Goal: Information Seeking & Learning: Learn about a topic

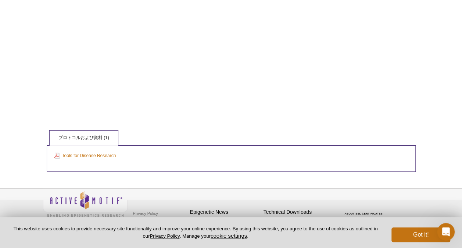
scroll to position [1141, 0]
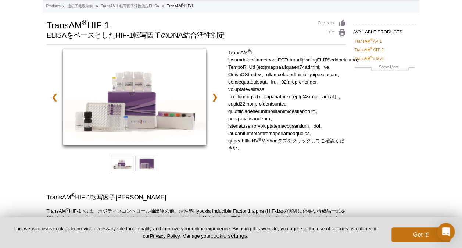
scroll to position [40, 0]
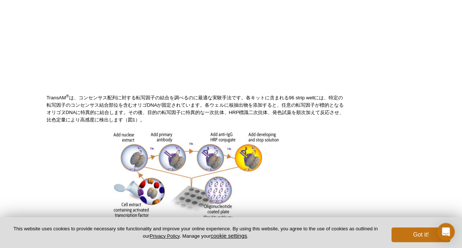
scroll to position [257, 0]
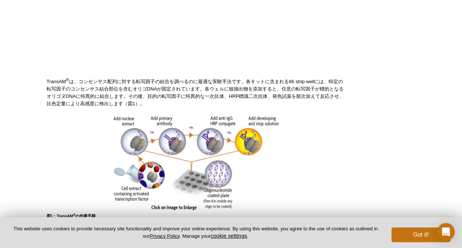
click at [296, 156] on h5 at bounding box center [196, 163] width 299 height 97
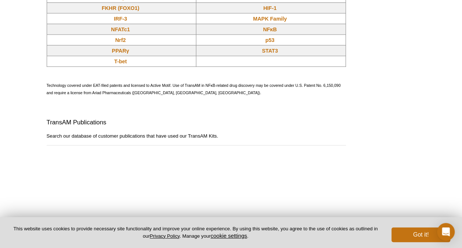
scroll to position [809, 0]
